Goal: Information Seeking & Learning: Stay updated

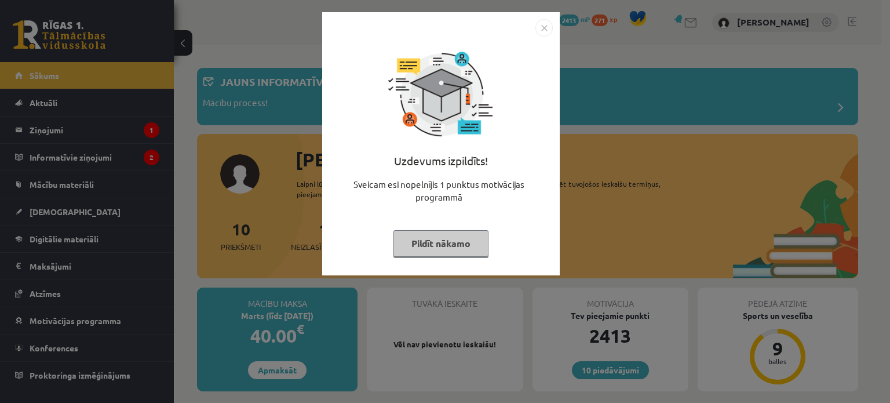
click at [542, 26] on img "Close" at bounding box center [544, 27] width 17 height 17
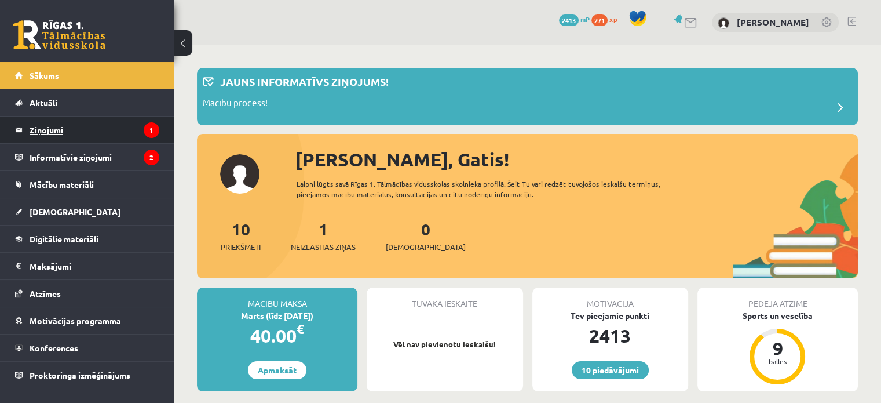
click at [37, 133] on legend "Ziņojumi 1" at bounding box center [95, 129] width 130 height 27
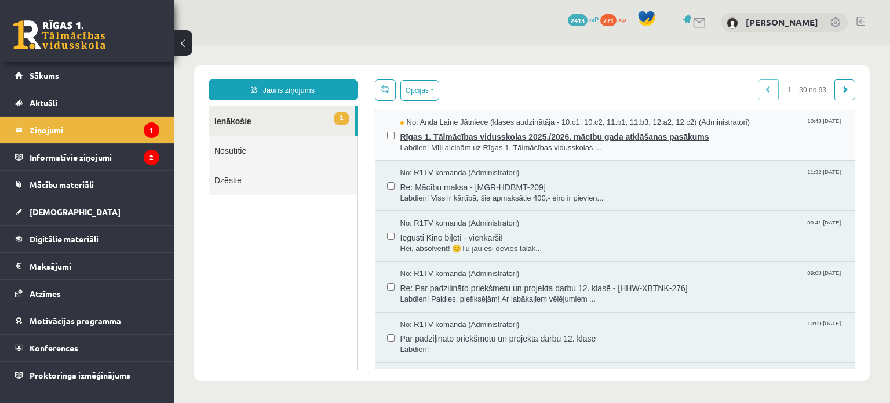
click at [490, 137] on span "Rīgas 1. Tālmācības vidusskolas 2025./2026. mācību gada atklāšanas pasākums" at bounding box center [621, 135] width 443 height 14
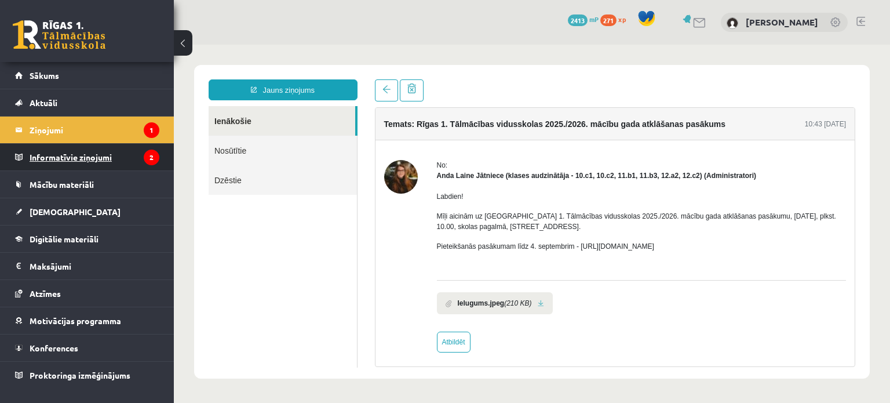
click at [108, 156] on legend "Informatīvie ziņojumi 2" at bounding box center [95, 157] width 130 height 27
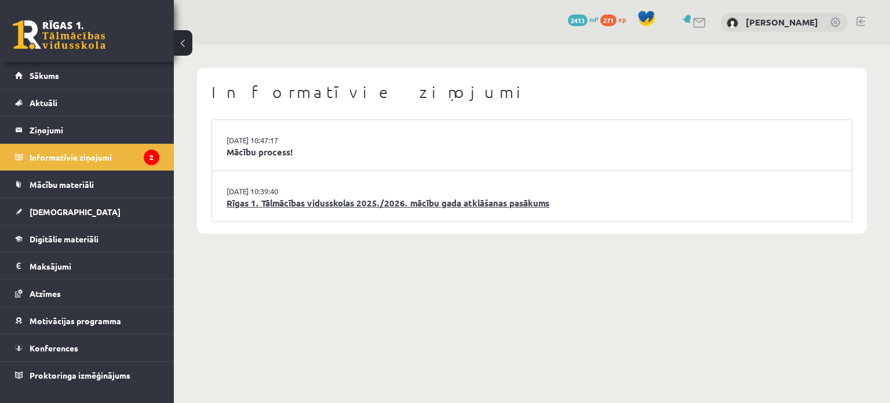
click at [267, 202] on link "Rīgas 1. Tālmācības vidusskolas 2025./2026. mācību gada atklāšanas pasākums" at bounding box center [532, 202] width 611 height 13
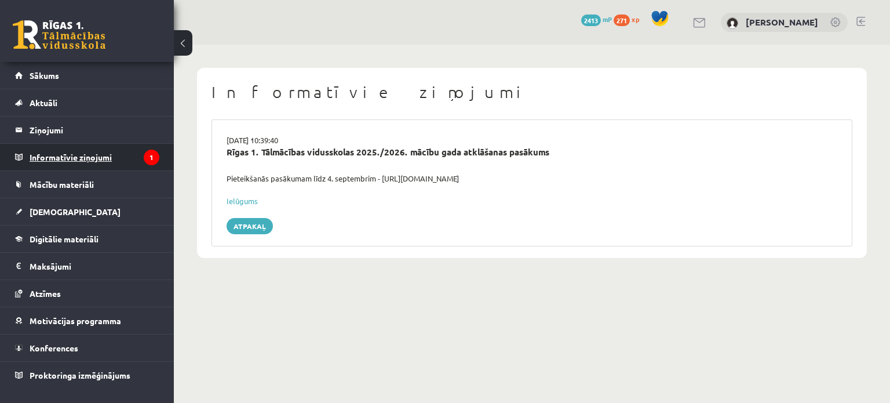
click at [90, 151] on legend "Informatīvie ziņojumi 1" at bounding box center [95, 157] width 130 height 27
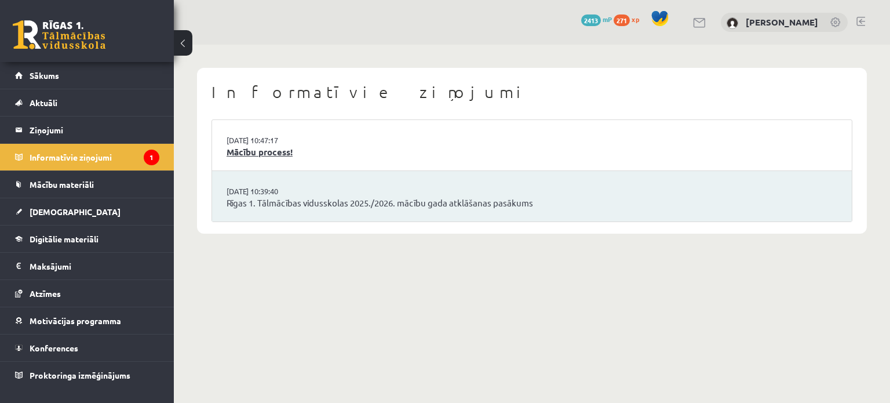
click at [245, 154] on link "Mācību process!" at bounding box center [532, 151] width 611 height 13
